Goal: Information Seeking & Learning: Learn about a topic

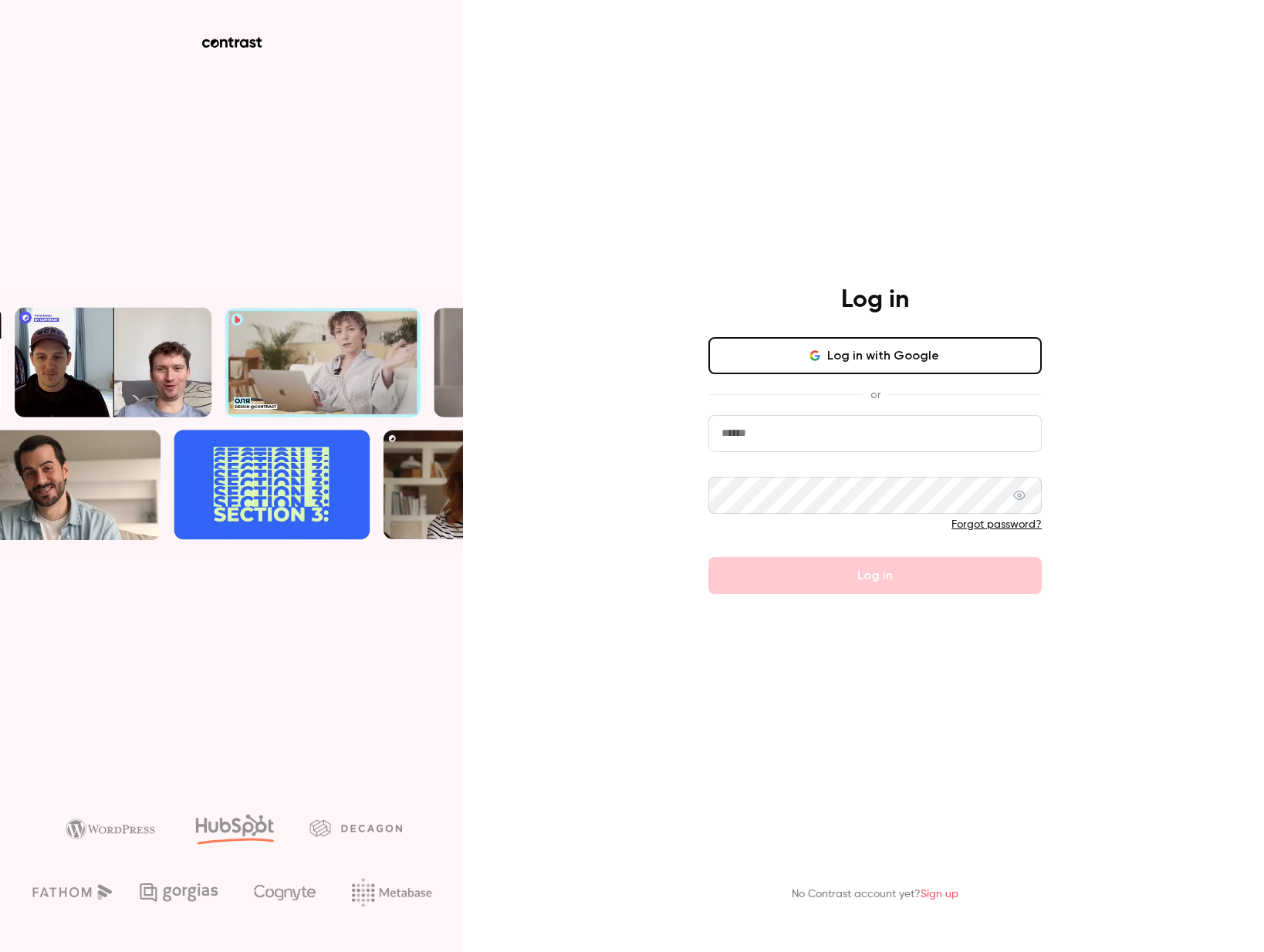
click at [908, 363] on button "Log in with Google" at bounding box center [875, 356] width 333 height 37
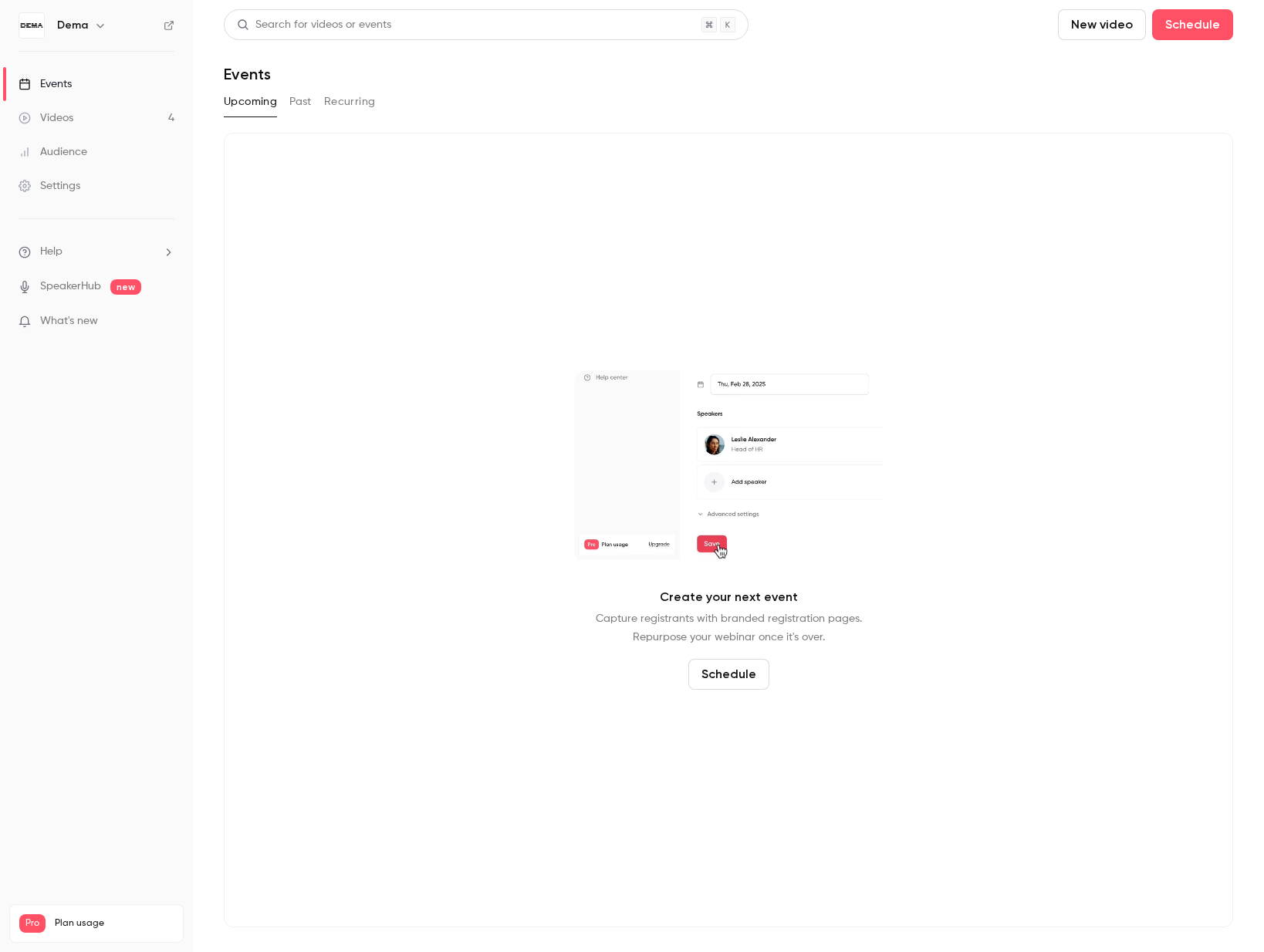
click at [61, 79] on div "Events" at bounding box center [44, 83] width 53 height 15
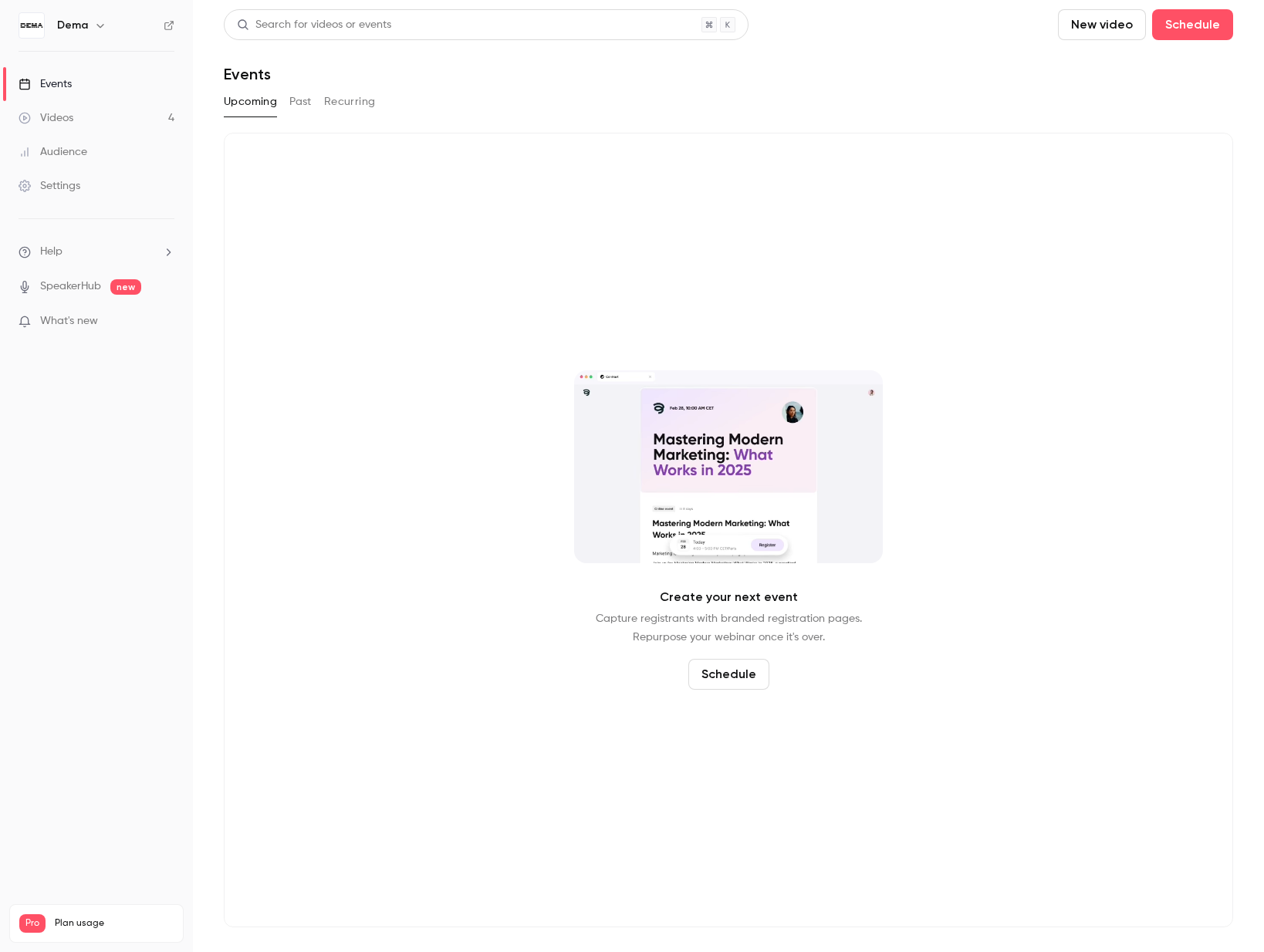
click at [302, 98] on button "Past" at bounding box center [300, 101] width 23 height 24
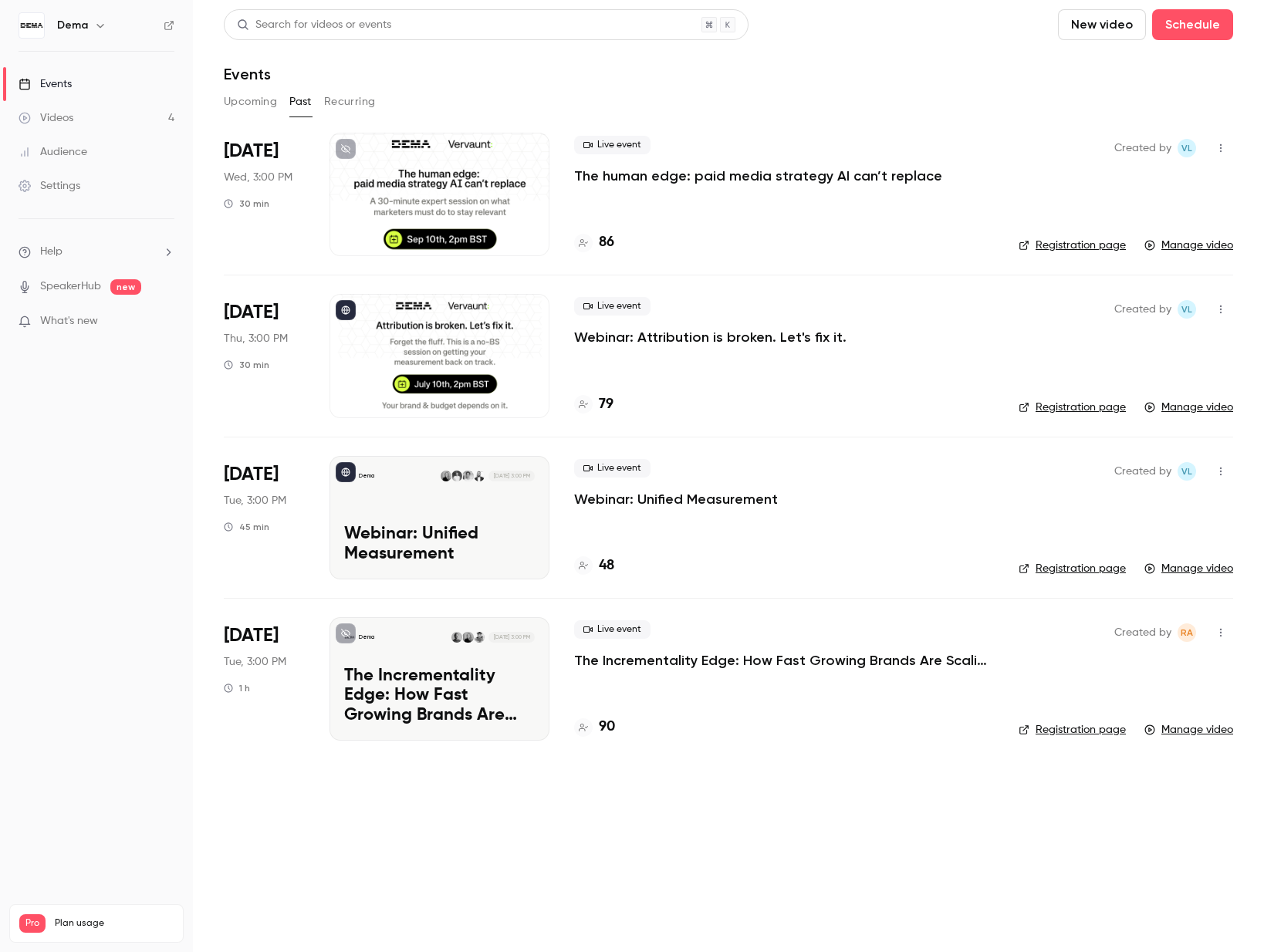
click at [639, 181] on p "The human edge: paid media strategy AI can’t replace" at bounding box center [757, 176] width 368 height 18
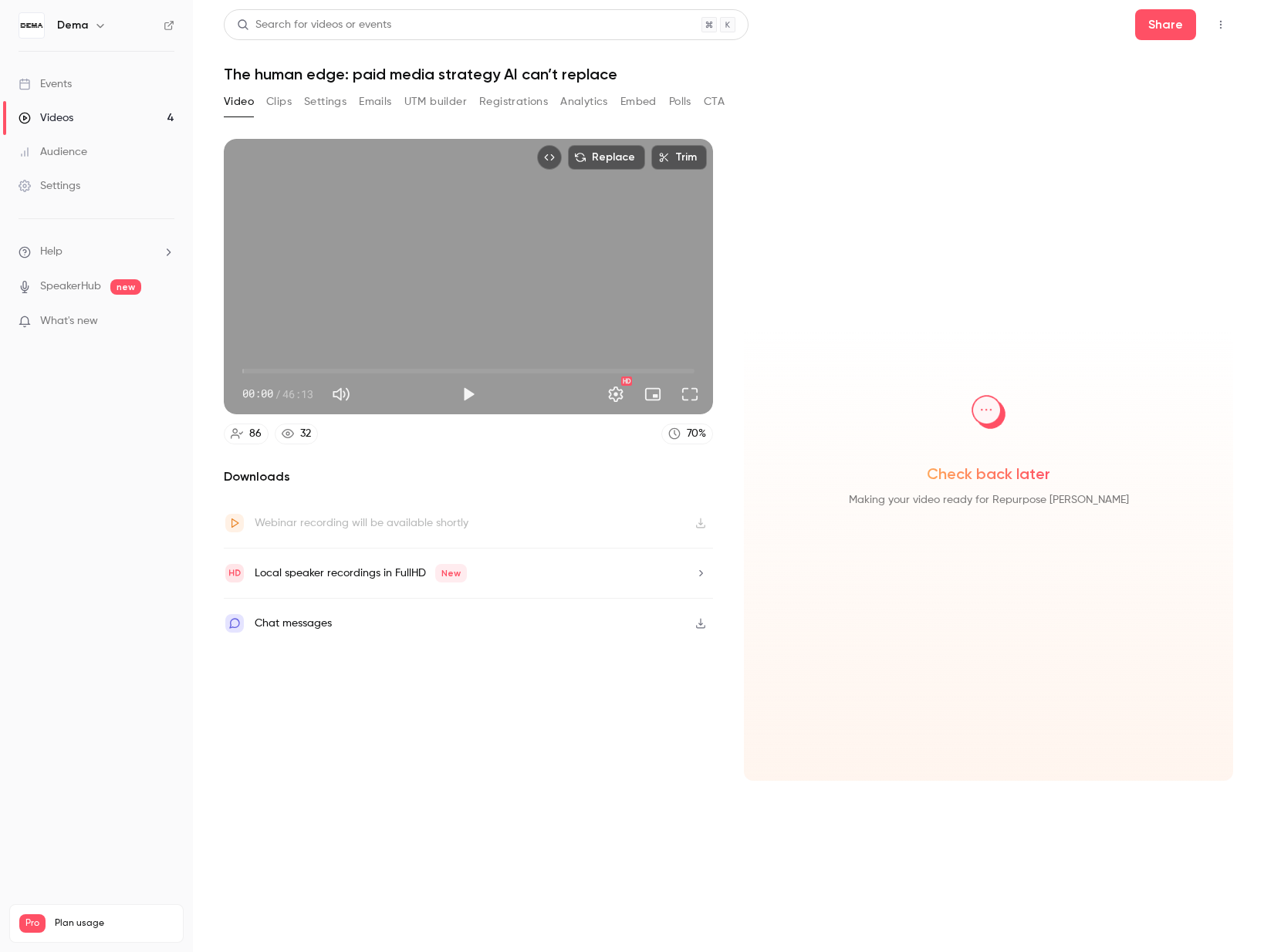
click at [581, 95] on button "Analytics" at bounding box center [584, 101] width 48 height 24
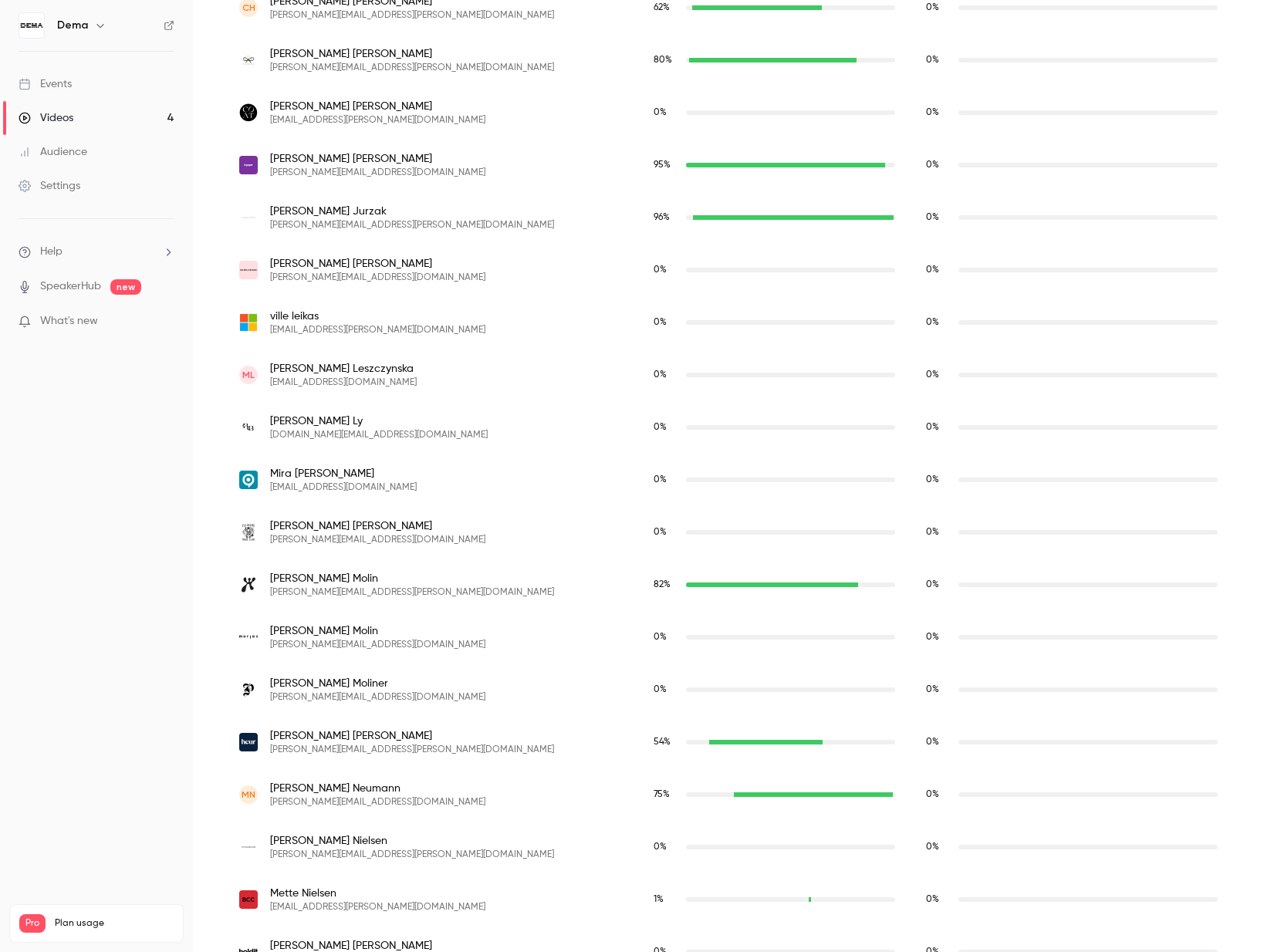
scroll to position [496, 0]
